Goal: Book appointment/travel/reservation

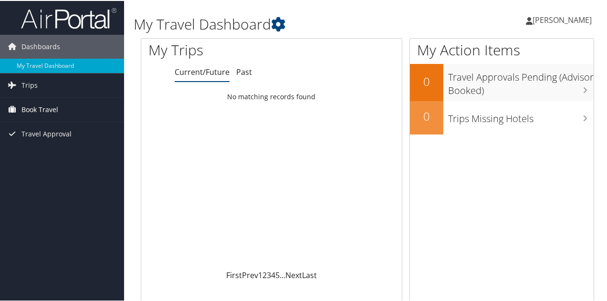
click at [25, 105] on span "Book Travel" at bounding box center [39, 109] width 37 height 24
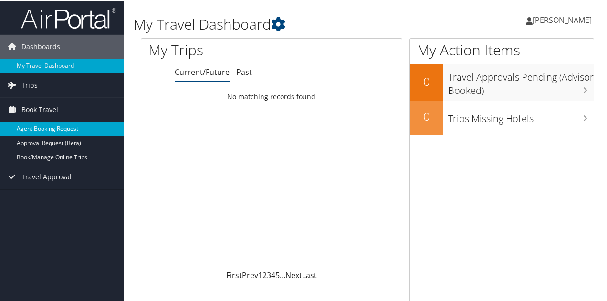
click at [42, 125] on link "Agent Booking Request" at bounding box center [62, 128] width 124 height 14
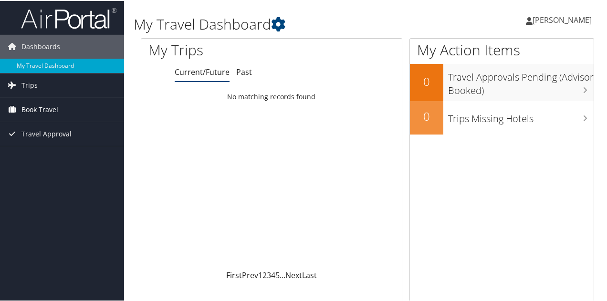
click at [55, 107] on span "Book Travel" at bounding box center [39, 109] width 37 height 24
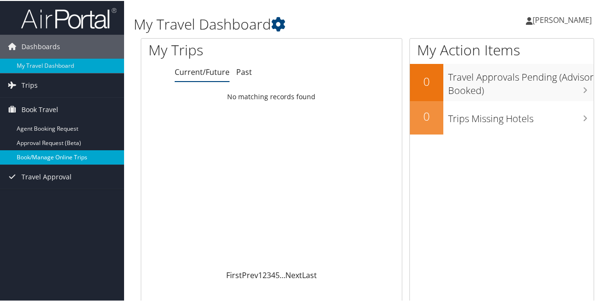
click at [53, 158] on link "Book/Manage Online Trips" at bounding box center [62, 156] width 124 height 14
